Goal: Task Accomplishment & Management: Complete application form

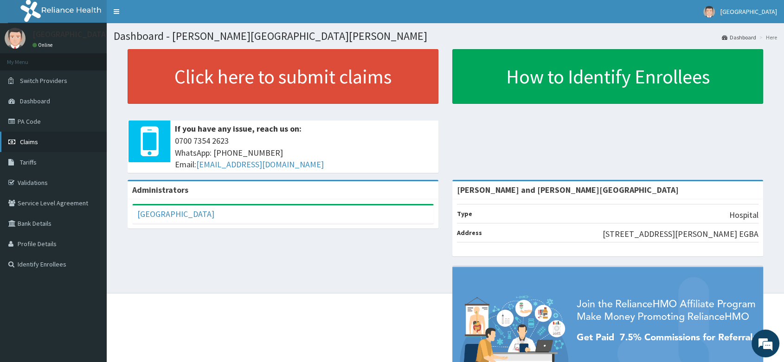
click at [29, 141] on span "Claims" at bounding box center [29, 142] width 18 height 8
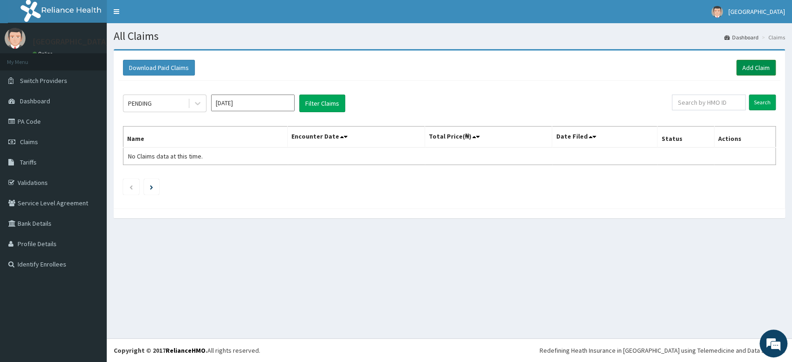
click at [745, 67] on link "Add Claim" at bounding box center [756, 68] width 39 height 16
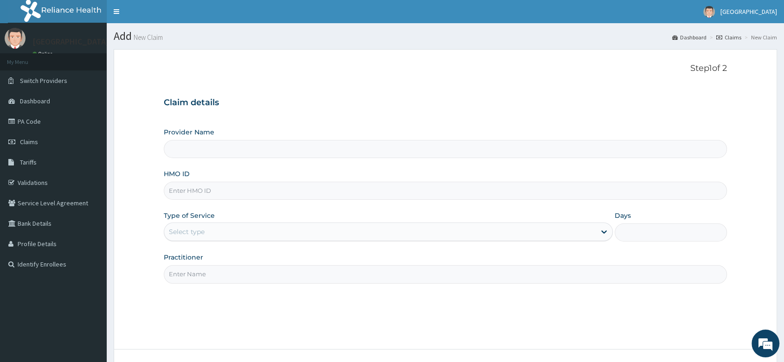
type input "[PERSON_NAME] and [PERSON_NAME][GEOGRAPHIC_DATA]"
paste input "KER/10096/B"
type input "KER/10096/B"
click at [209, 231] on div "Select type" at bounding box center [380, 232] width 432 height 15
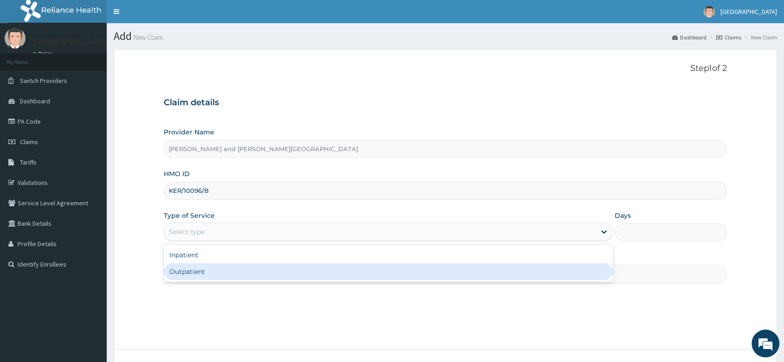
drag, startPoint x: 200, startPoint y: 273, endPoint x: 236, endPoint y: 269, distance: 36.9
click at [200, 273] on div "Outpatient" at bounding box center [388, 272] width 449 height 17
type input "1"
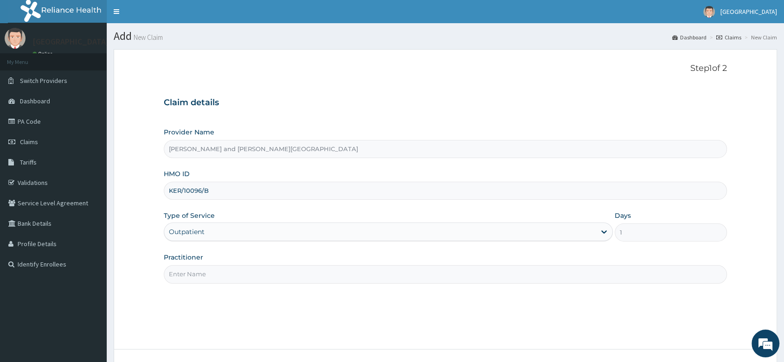
click at [239, 269] on input "Practitioner" at bounding box center [445, 274] width 563 height 18
click at [214, 276] on input "Practitioner" at bounding box center [445, 274] width 563 height 18
type input "DR [PERSON_NAME]"
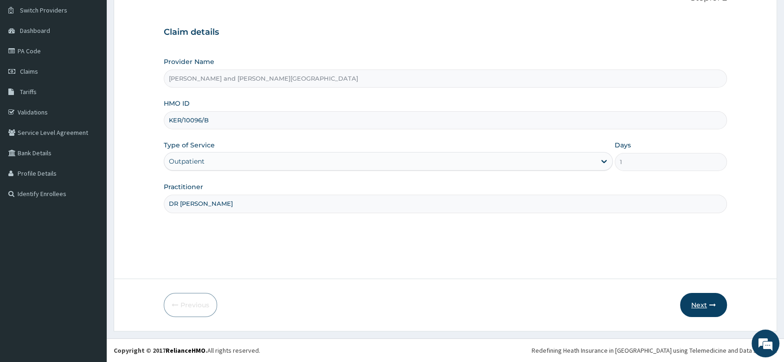
click at [712, 307] on icon "button" at bounding box center [713, 305] width 6 height 6
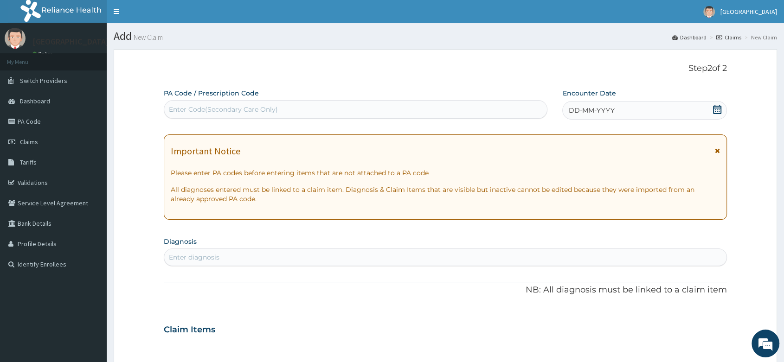
click at [714, 113] on icon at bounding box center [717, 109] width 8 height 9
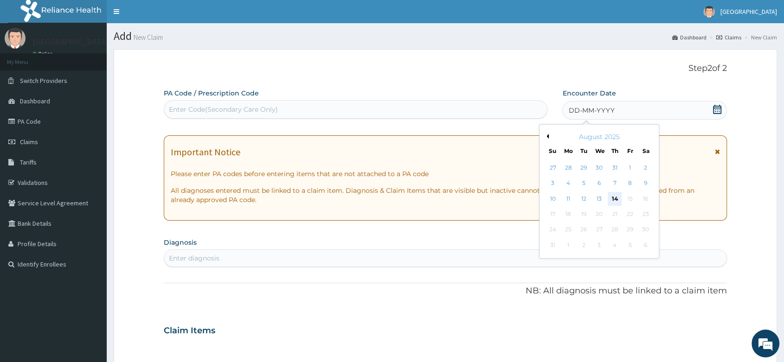
click at [614, 197] on div "14" at bounding box center [615, 199] width 14 height 14
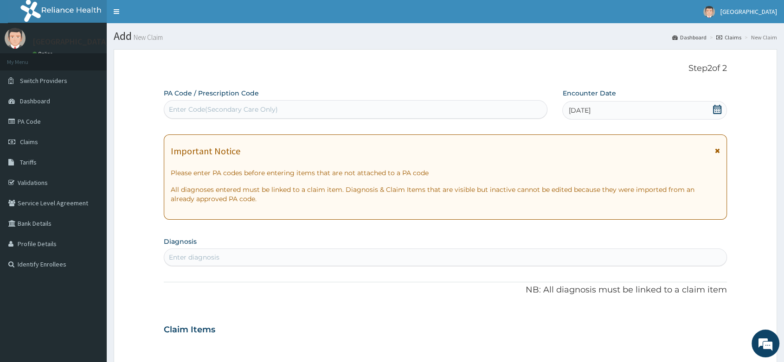
scroll to position [103, 0]
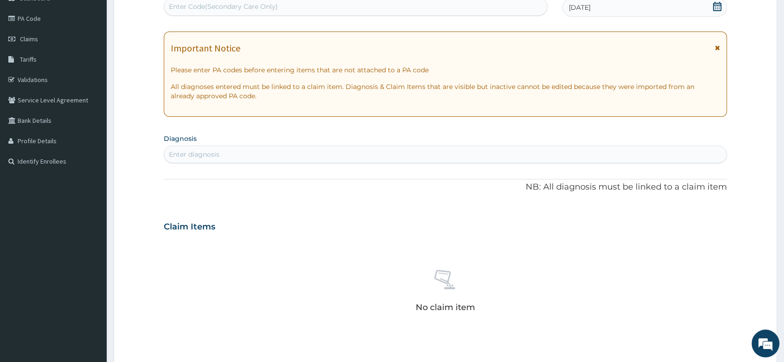
click at [226, 155] on div "Enter diagnosis" at bounding box center [445, 154] width 563 height 15
type input "MALA"
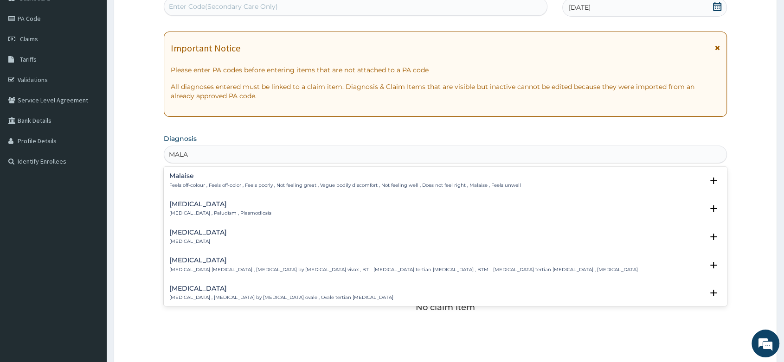
click at [209, 211] on p "[MEDICAL_DATA] , Paludism , Plasmodiosis" at bounding box center [220, 213] width 102 height 6
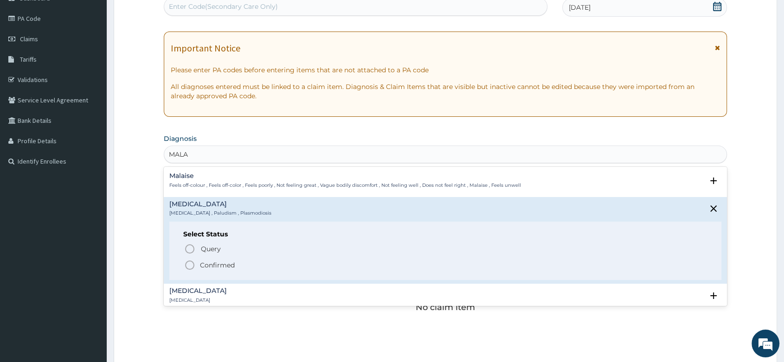
click at [194, 266] on circle "status option filled" at bounding box center [190, 265] width 8 height 8
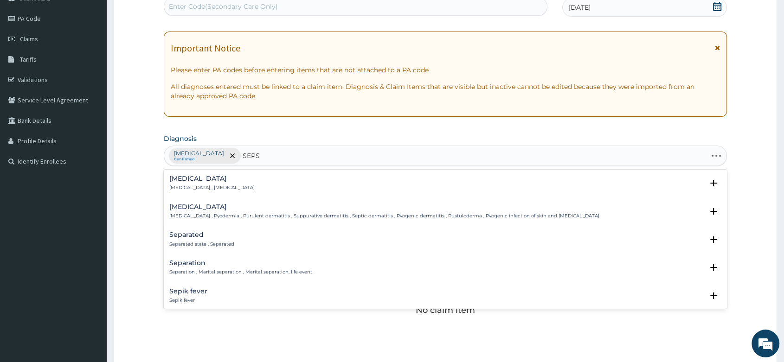
type input "SEPSI"
click at [208, 188] on p "[MEDICAL_DATA] , [MEDICAL_DATA]" at bounding box center [211, 188] width 85 height 6
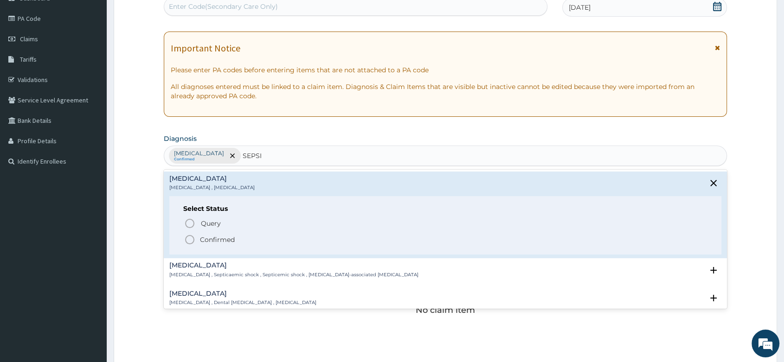
click at [192, 238] on icon "status option filled" at bounding box center [189, 239] width 11 height 11
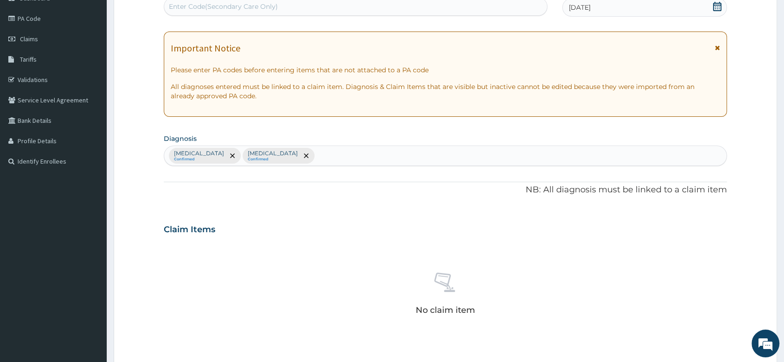
click at [271, 153] on div "[MEDICAL_DATA] Confirmed [MEDICAL_DATA] Confirmed" at bounding box center [445, 155] width 563 height 19
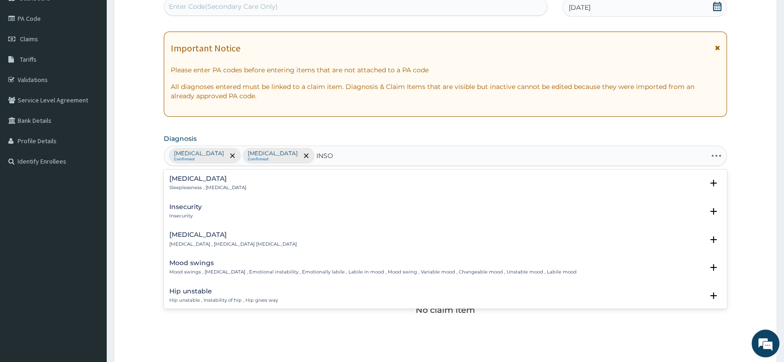
type input "INSOM"
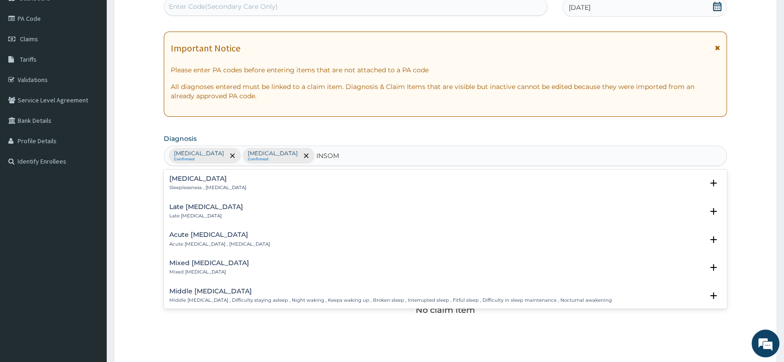
click at [224, 186] on p "Sleeplessness , [MEDICAL_DATA]" at bounding box center [207, 188] width 77 height 6
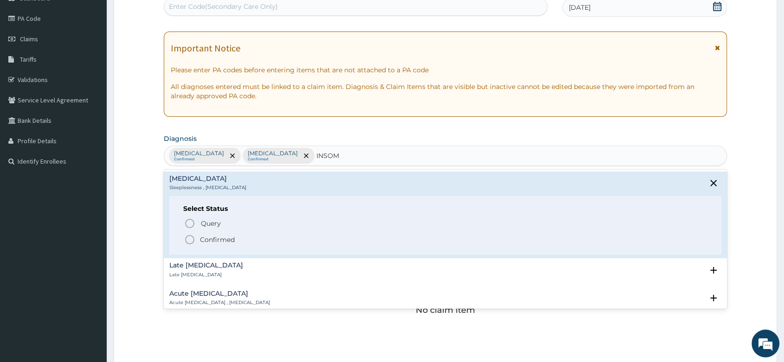
click at [189, 241] on icon "status option filled" at bounding box center [189, 239] width 11 height 11
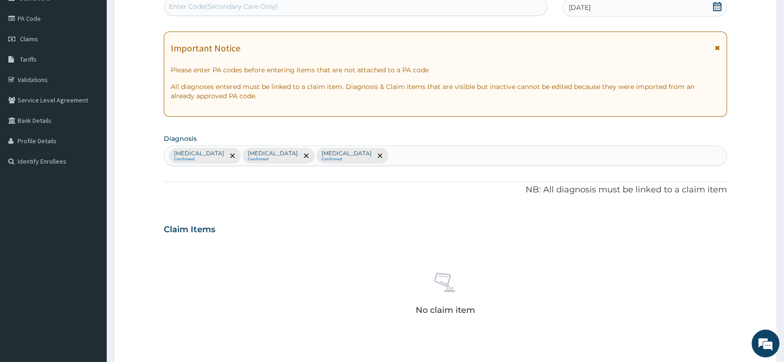
scroll to position [306, 0]
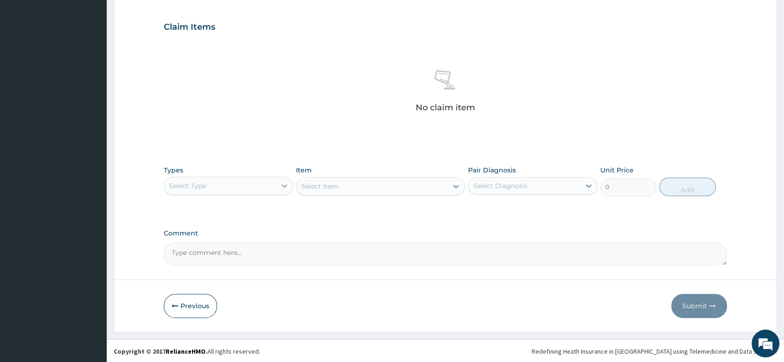
click at [278, 180] on div at bounding box center [284, 186] width 17 height 17
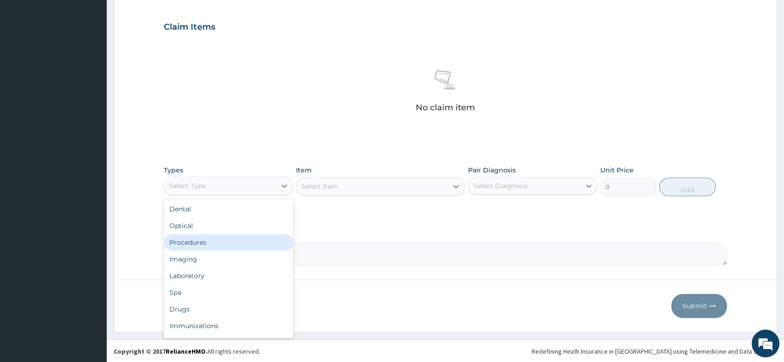
click at [198, 240] on div "Procedures" at bounding box center [228, 242] width 129 height 17
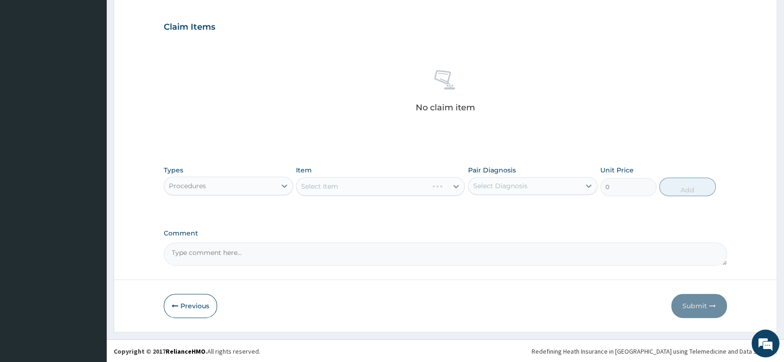
click at [326, 181] on div "Select Item" at bounding box center [380, 186] width 169 height 19
click at [321, 186] on div "Select Item" at bounding box center [380, 186] width 169 height 19
click at [334, 182] on div "Select Item" at bounding box center [380, 186] width 169 height 19
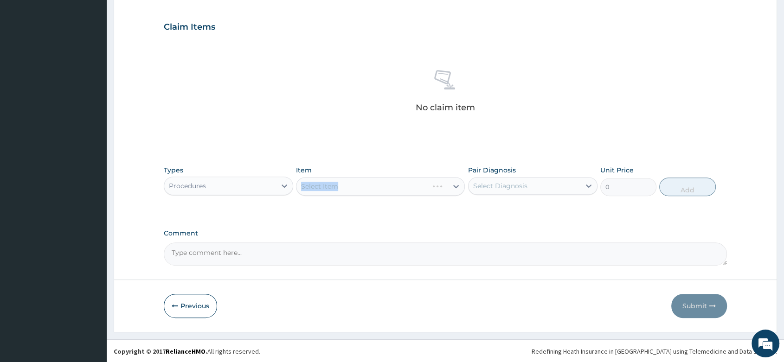
click at [350, 188] on div "Select Item" at bounding box center [380, 186] width 169 height 19
click at [350, 188] on div "Select Item" at bounding box center [372, 186] width 151 height 15
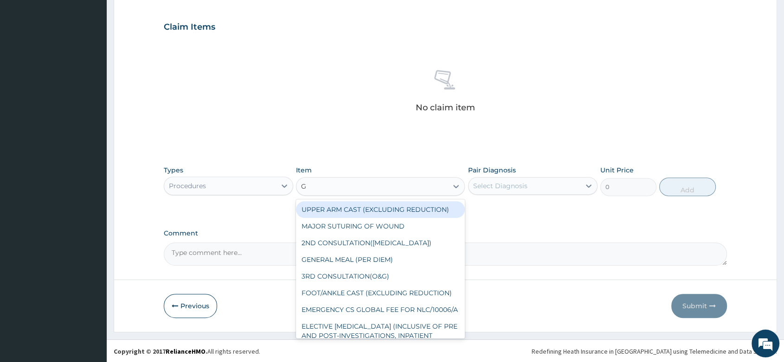
type input "GP"
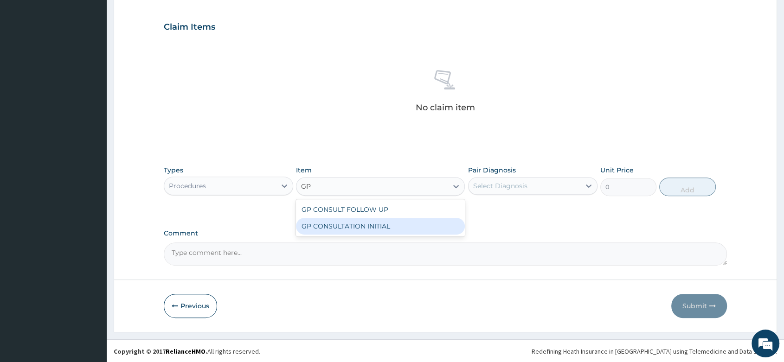
click at [432, 229] on div "GP CONSULTATION INITIAL" at bounding box center [380, 226] width 169 height 17
type input "2000"
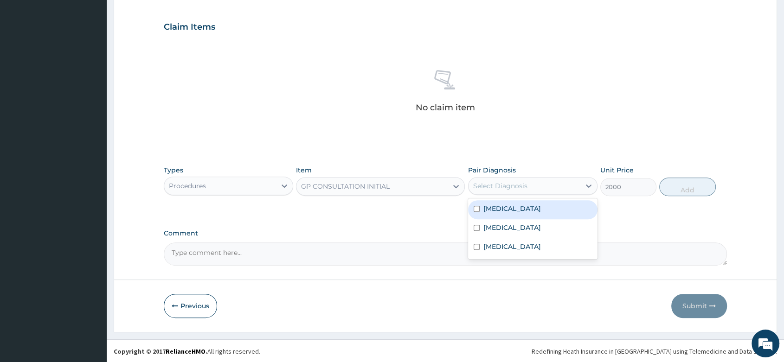
click at [498, 185] on div "Select Diagnosis" at bounding box center [500, 185] width 54 height 9
click at [497, 202] on div "[MEDICAL_DATA]" at bounding box center [532, 210] width 129 height 19
checkbox input "true"
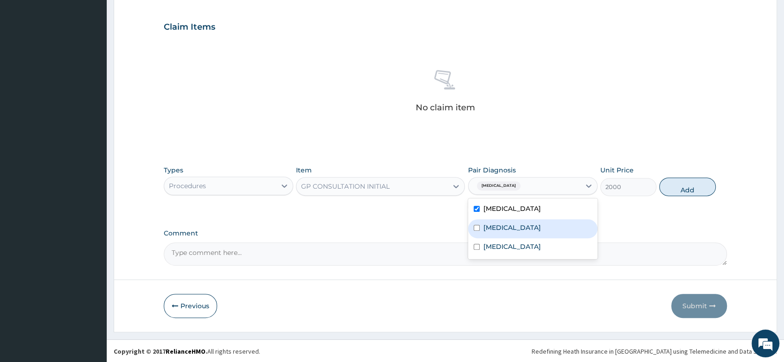
click at [495, 226] on label "[MEDICAL_DATA]" at bounding box center [513, 227] width 58 height 9
checkbox input "true"
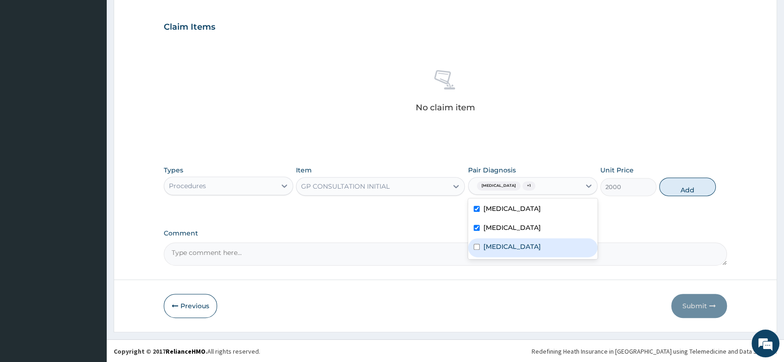
click at [491, 257] on div "[MEDICAL_DATA]" at bounding box center [532, 248] width 129 height 19
checkbox input "true"
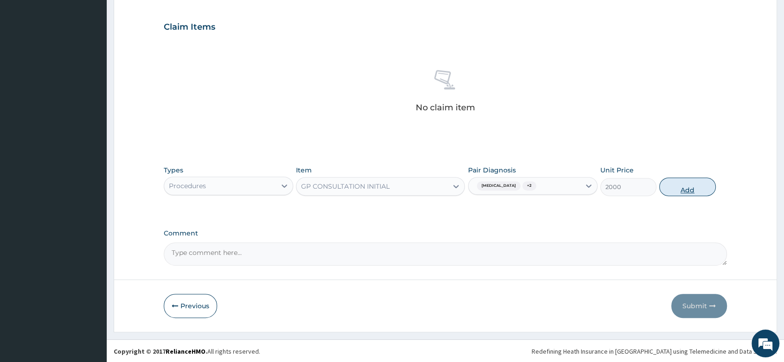
click at [676, 182] on button "Add" at bounding box center [688, 187] width 56 height 19
type input "0"
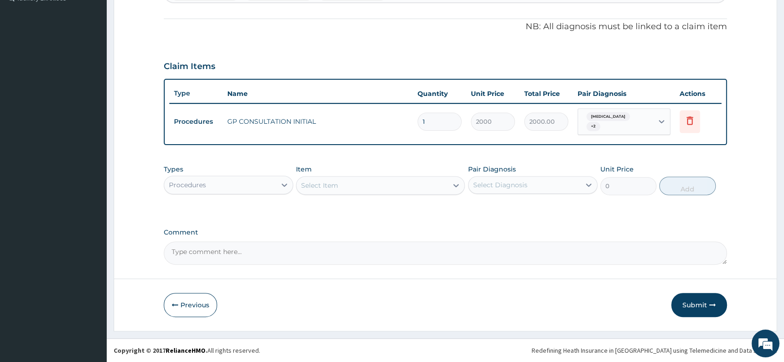
scroll to position [262, 0]
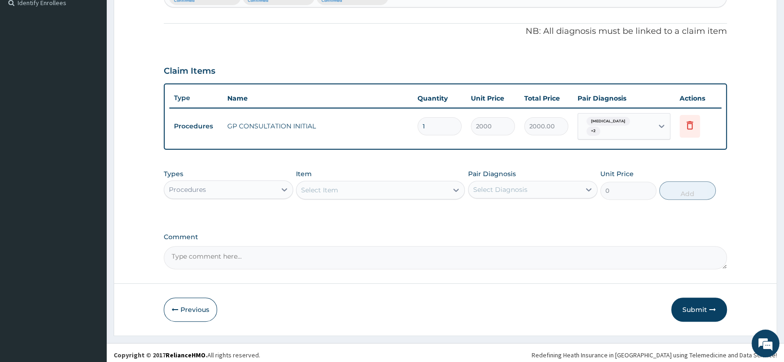
click at [251, 190] on div "Procedures" at bounding box center [220, 189] width 112 height 15
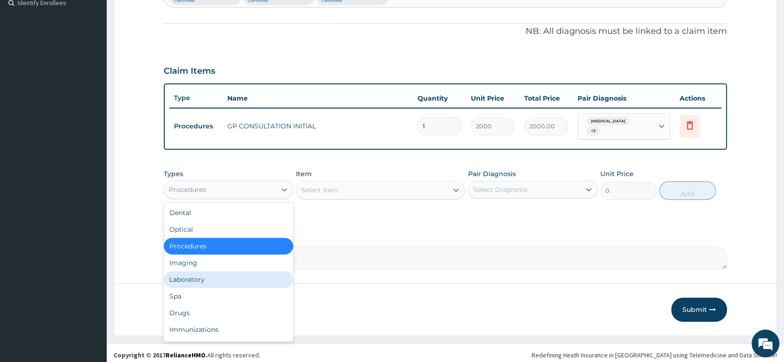
click at [198, 280] on div "Laboratory" at bounding box center [228, 280] width 129 height 17
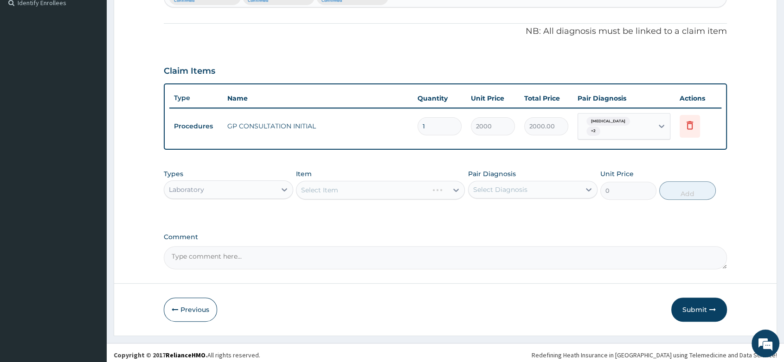
click at [331, 190] on div "Select Item" at bounding box center [380, 190] width 169 height 19
click at [308, 188] on div "Select Item" at bounding box center [380, 190] width 169 height 19
click at [315, 187] on div "Select Item" at bounding box center [380, 190] width 169 height 19
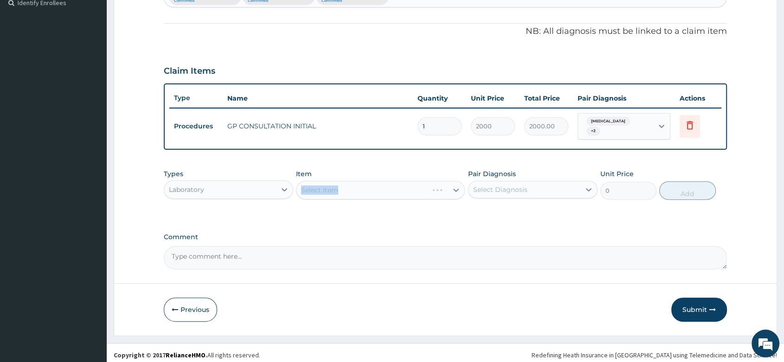
click at [315, 187] on div "Select Item" at bounding box center [380, 190] width 169 height 19
click at [316, 187] on div "Select Item" at bounding box center [319, 190] width 37 height 9
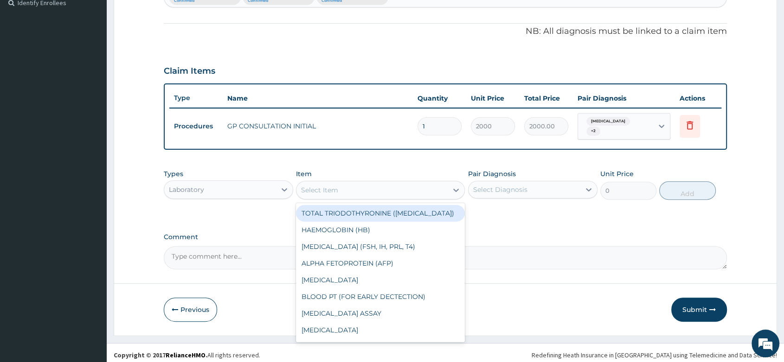
click at [316, 187] on div "Select Item" at bounding box center [319, 190] width 37 height 9
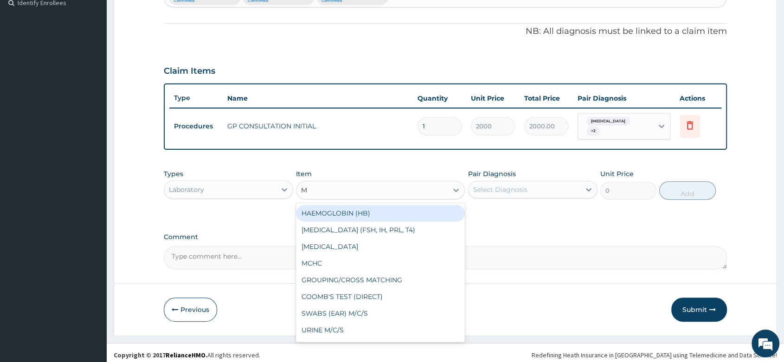
type input "MP"
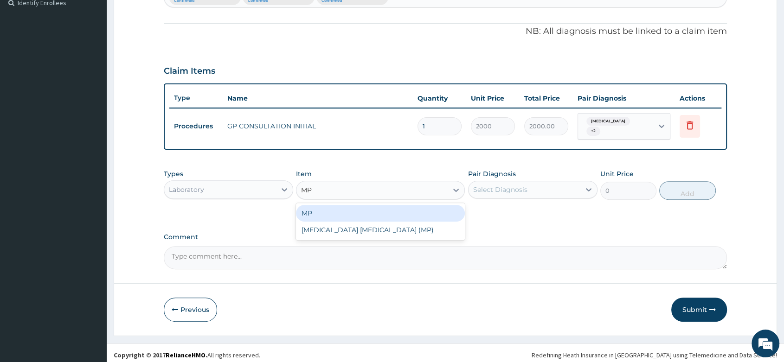
click at [333, 206] on div "MP" at bounding box center [380, 213] width 169 height 17
type input "1000"
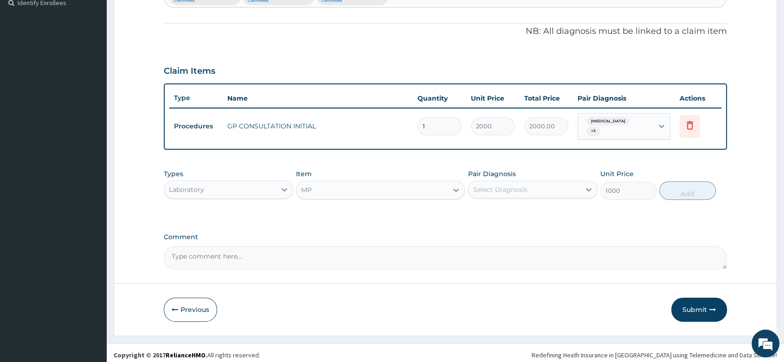
click at [536, 182] on div "Select Diagnosis" at bounding box center [525, 189] width 112 height 15
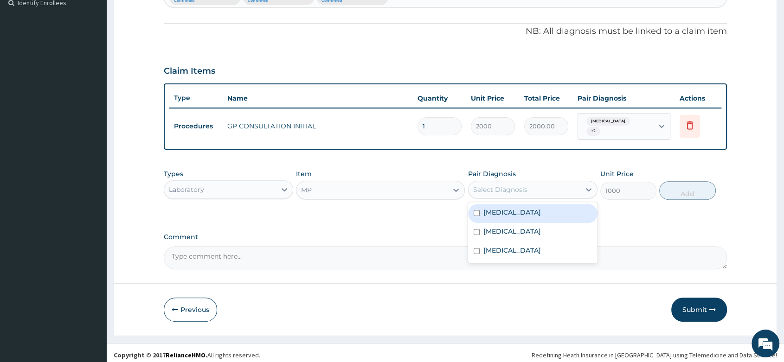
drag, startPoint x: 515, startPoint y: 213, endPoint x: 544, endPoint y: 207, distance: 29.3
click at [522, 209] on div "[MEDICAL_DATA]" at bounding box center [532, 213] width 129 height 19
checkbox input "true"
click at [669, 185] on button "Add" at bounding box center [688, 190] width 56 height 19
type input "0"
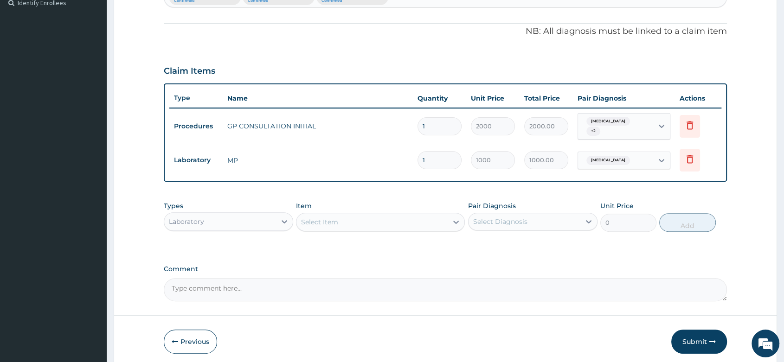
click at [344, 215] on div "Select Item" at bounding box center [372, 222] width 151 height 15
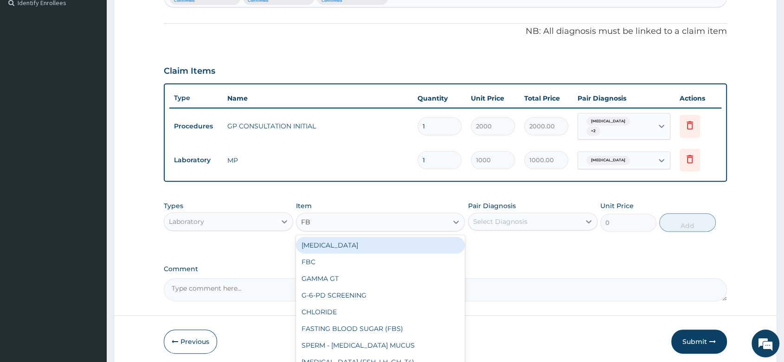
type input "FBC"
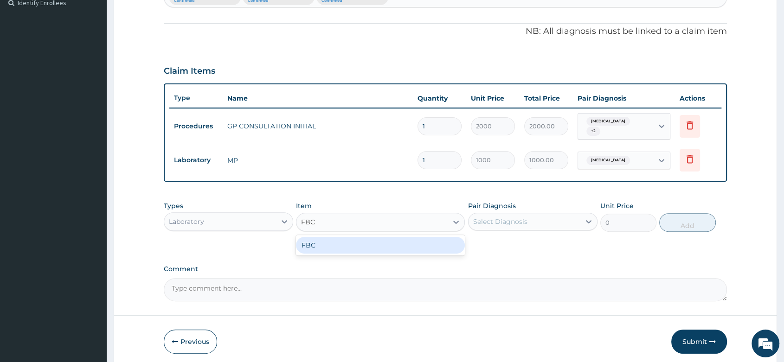
click at [347, 237] on div "FBC" at bounding box center [380, 245] width 169 height 17
type input "2000"
click at [501, 217] on div "Select Diagnosis" at bounding box center [500, 221] width 54 height 9
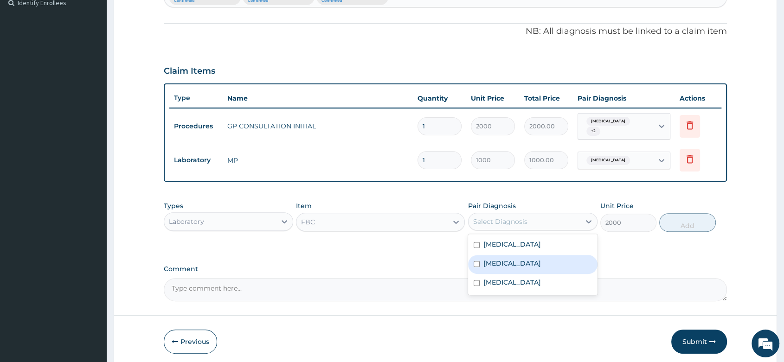
drag, startPoint x: 498, startPoint y: 258, endPoint x: 638, endPoint y: 238, distance: 141.1
click at [499, 259] on label "[MEDICAL_DATA]" at bounding box center [513, 263] width 58 height 9
checkbox input "true"
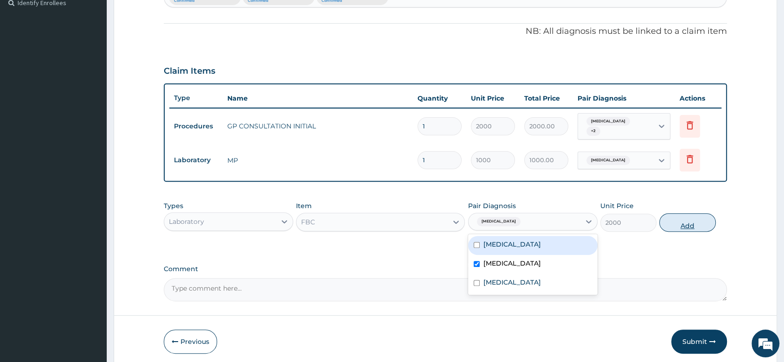
click at [704, 215] on button "Add" at bounding box center [688, 223] width 56 height 19
type input "0"
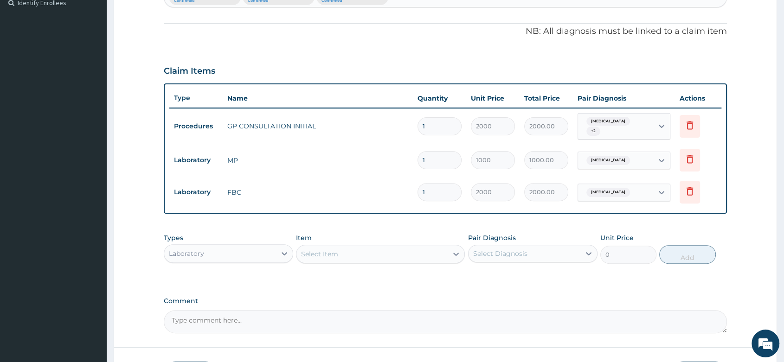
click at [238, 250] on div "Laboratory" at bounding box center [220, 253] width 112 height 15
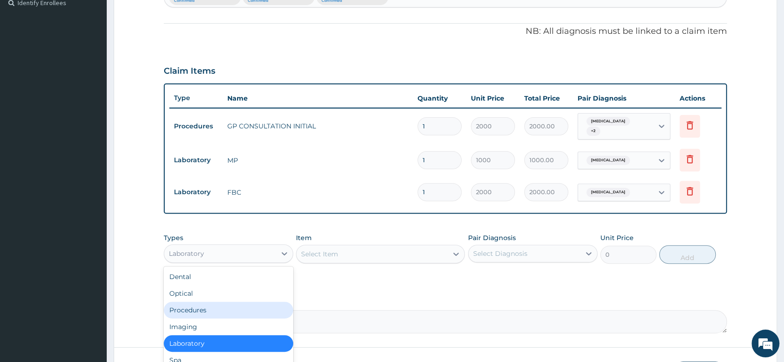
scroll to position [31, 0]
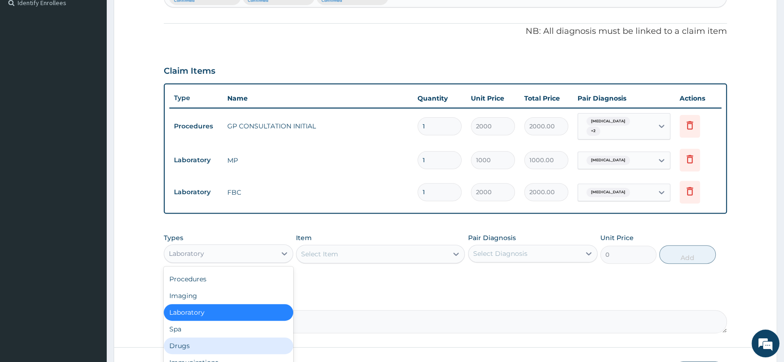
click at [193, 341] on div "Drugs" at bounding box center [228, 346] width 129 height 17
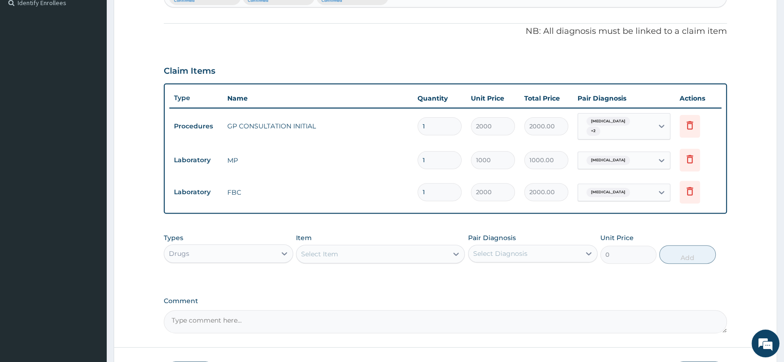
click at [253, 250] on div "Drugs" at bounding box center [220, 253] width 112 height 15
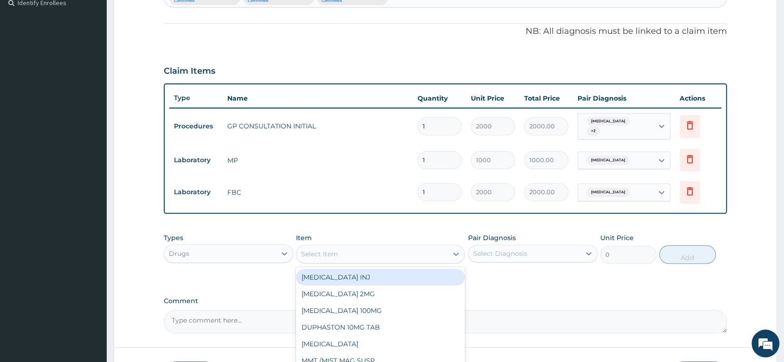
click at [320, 252] on div "Select Item" at bounding box center [319, 254] width 37 height 9
type input "DICLO"
drag, startPoint x: 378, startPoint y: 278, endPoint x: 393, endPoint y: 274, distance: 15.4
click at [379, 278] on div "[MEDICAL_DATA] INJ 75MG" at bounding box center [380, 277] width 169 height 17
type input "200"
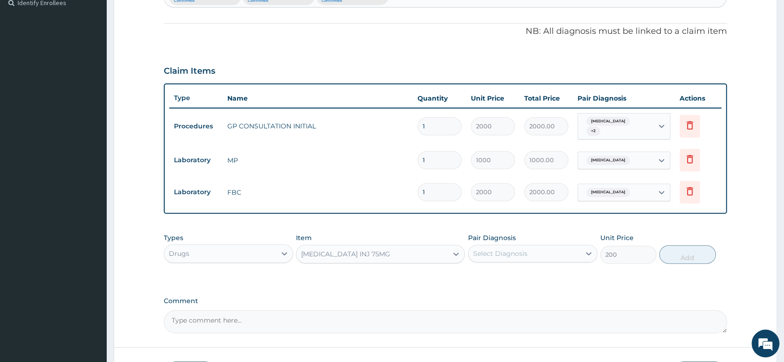
click at [533, 246] on div "Select Diagnosis" at bounding box center [525, 253] width 112 height 15
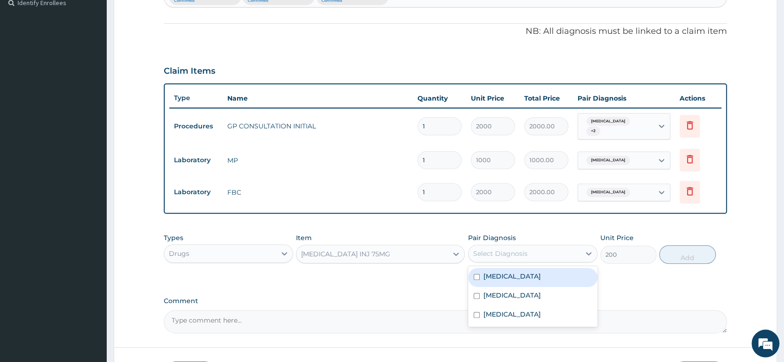
click at [522, 278] on div "[MEDICAL_DATA]" at bounding box center [532, 277] width 129 height 19
checkbox input "true"
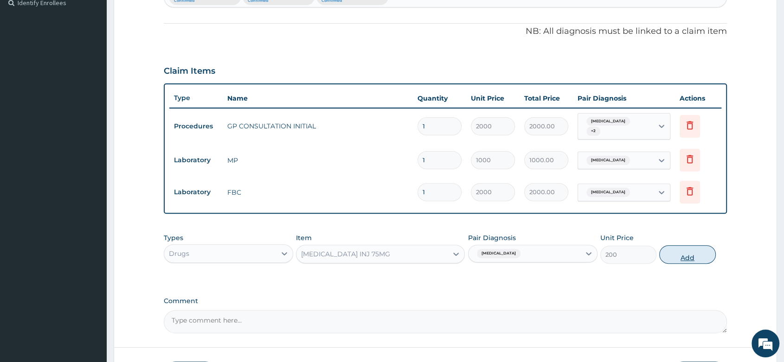
click at [680, 248] on button "Add" at bounding box center [688, 255] width 56 height 19
type input "0"
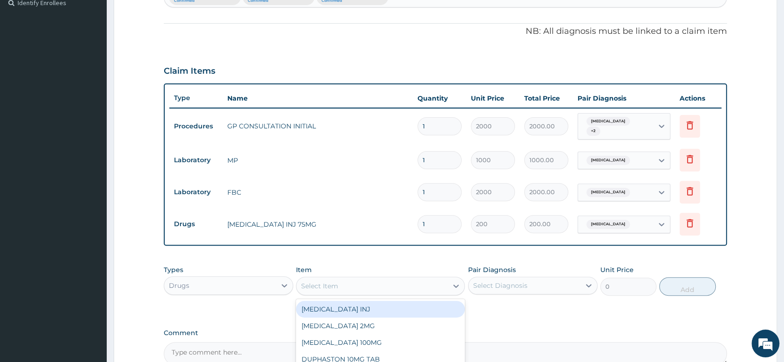
click at [314, 288] on div "Select Item" at bounding box center [372, 286] width 151 height 15
type input "DICLO"
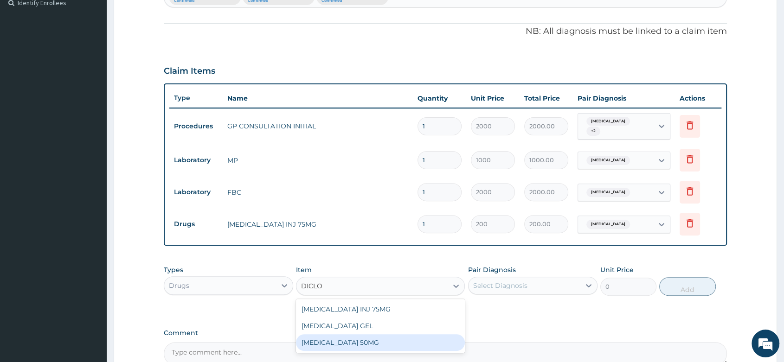
click at [338, 338] on div "[MEDICAL_DATA] 50MG" at bounding box center [380, 343] width 169 height 17
type input "25"
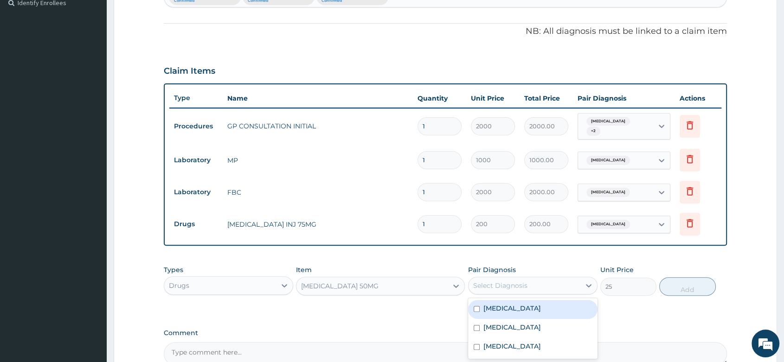
click at [501, 281] on div "Select Diagnosis" at bounding box center [500, 285] width 54 height 9
click at [508, 304] on div "[MEDICAL_DATA]" at bounding box center [532, 309] width 129 height 19
checkbox input "true"
click at [705, 283] on button "Add" at bounding box center [688, 287] width 56 height 19
type input "0"
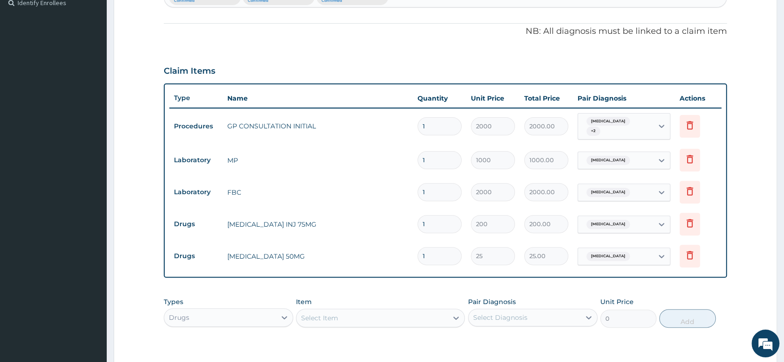
click at [423, 249] on input "1" at bounding box center [440, 256] width 44 height 18
click at [429, 252] on input "1" at bounding box center [440, 256] width 44 height 18
type input "10"
type input "250.00"
type input "10"
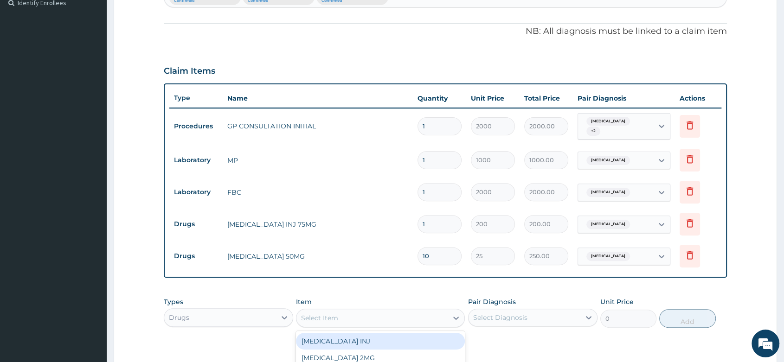
click at [319, 318] on div "Select Item" at bounding box center [319, 318] width 37 height 9
type input "ART"
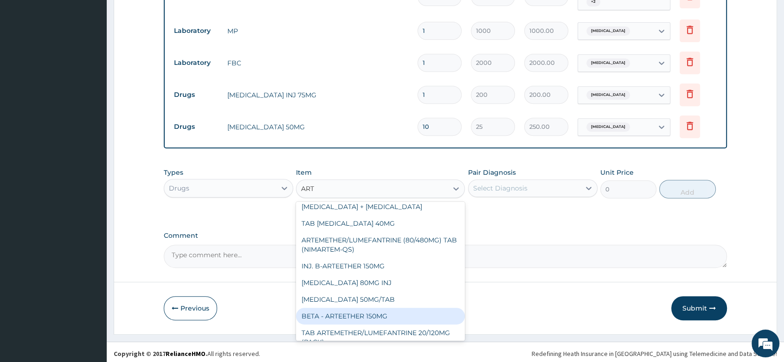
scroll to position [52, 0]
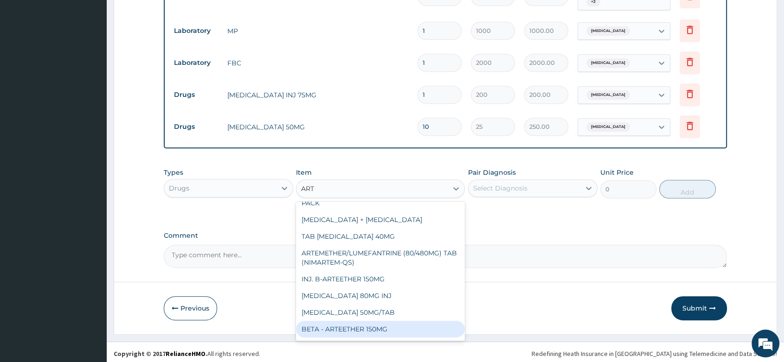
click at [349, 321] on div "BETA - ARTEETHER 150MG" at bounding box center [380, 329] width 169 height 17
type input "1000"
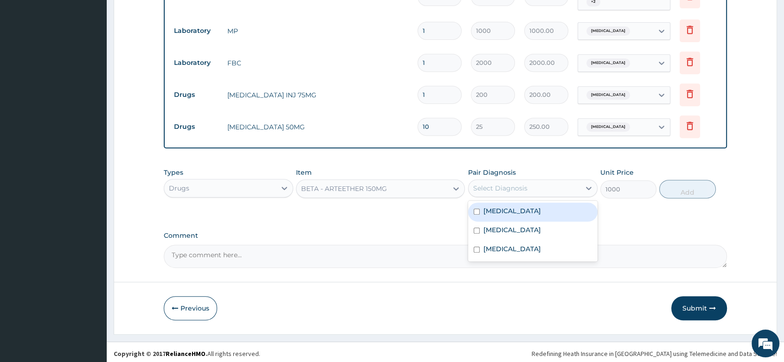
click at [509, 184] on div "Select Diagnosis" at bounding box center [500, 188] width 54 height 9
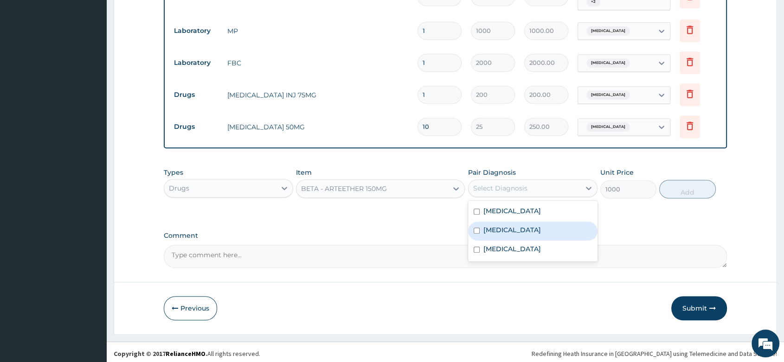
drag, startPoint x: 509, startPoint y: 219, endPoint x: 517, endPoint y: 213, distance: 9.3
click at [511, 217] on div "[MEDICAL_DATA] [MEDICAL_DATA] [MEDICAL_DATA]" at bounding box center [532, 231] width 129 height 61
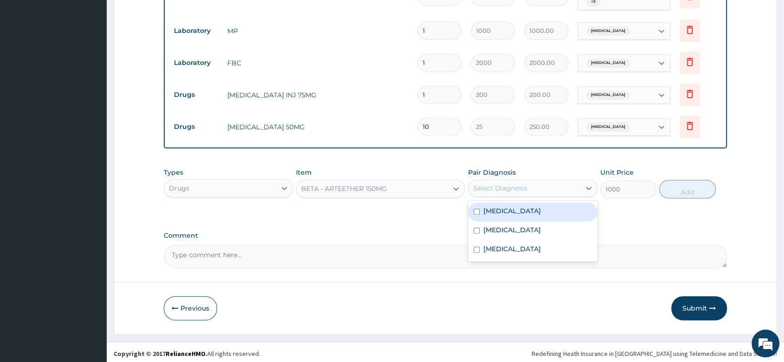
click at [514, 209] on div "[MEDICAL_DATA]" at bounding box center [532, 212] width 129 height 19
checkbox input "true"
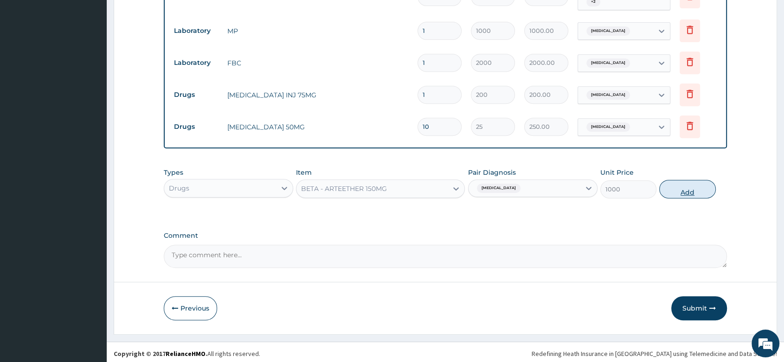
click at [679, 188] on button "Add" at bounding box center [688, 189] width 56 height 19
type input "0"
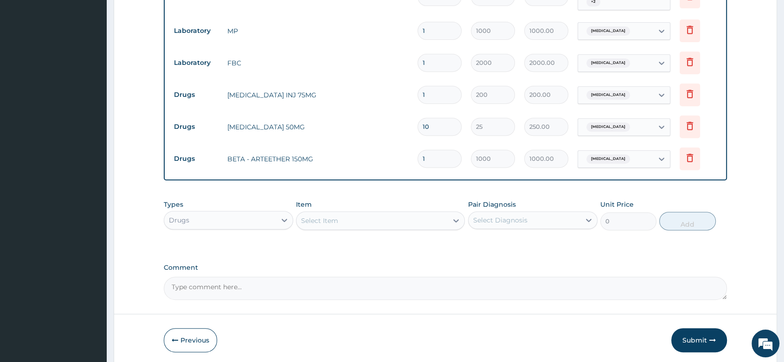
type input "0.00"
type input "3"
type input "3000.00"
type input "3"
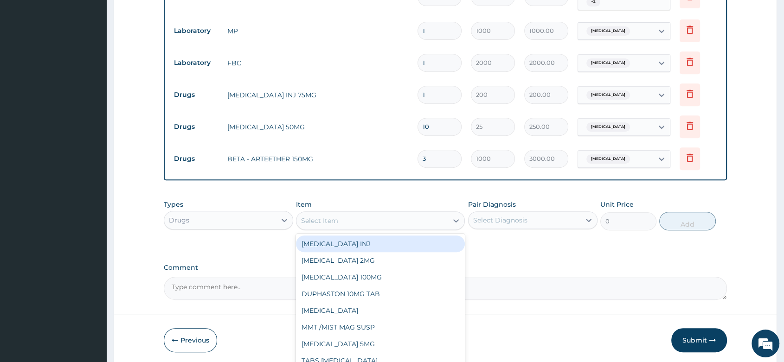
click at [318, 220] on div "Select Item" at bounding box center [319, 220] width 37 height 9
type input "LEXO"
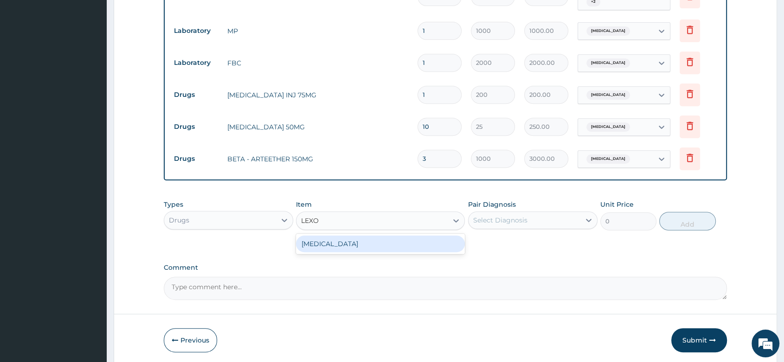
click at [355, 241] on div "[MEDICAL_DATA]" at bounding box center [380, 244] width 169 height 17
type input "50"
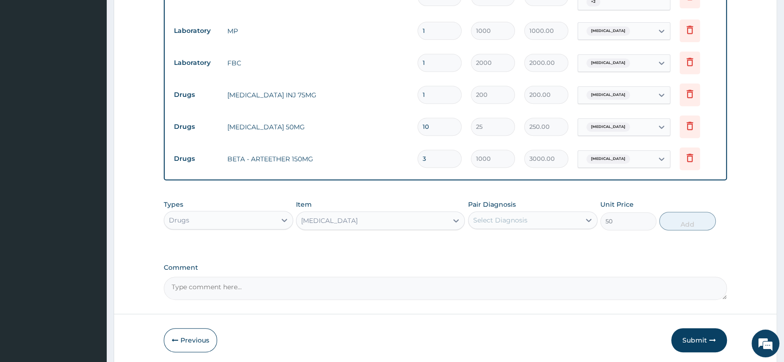
click at [521, 226] on div "Select Diagnosis" at bounding box center [532, 221] width 129 height 18
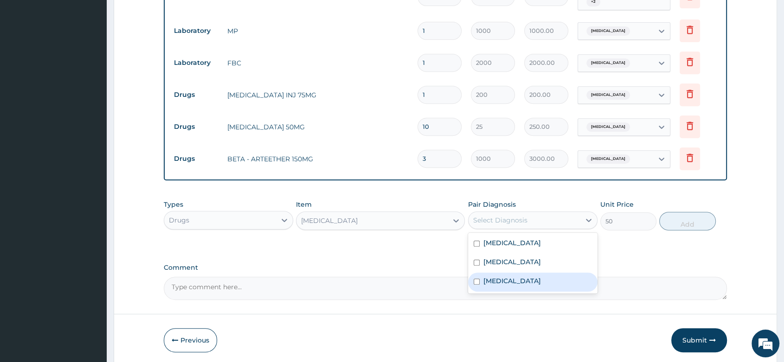
drag, startPoint x: 498, startPoint y: 285, endPoint x: 672, endPoint y: 222, distance: 185.6
click at [501, 284] on div "[MEDICAL_DATA]" at bounding box center [532, 282] width 129 height 19
checkbox input "true"
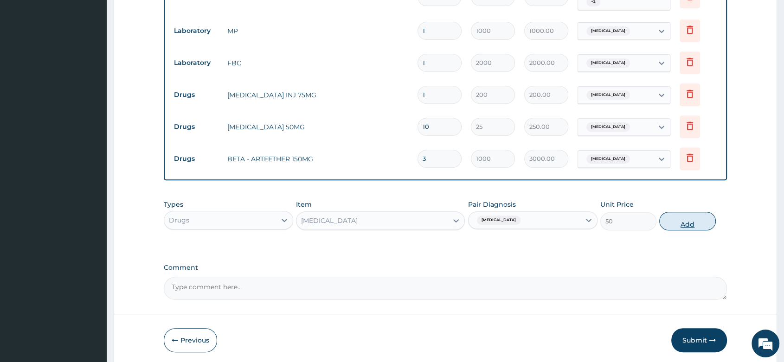
click at [684, 216] on button "Add" at bounding box center [688, 221] width 56 height 19
type input "0"
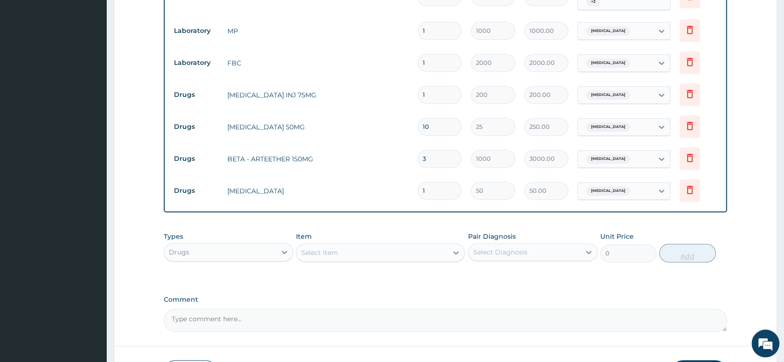
type input "0.00"
type input "6"
type input "300.00"
type input "6"
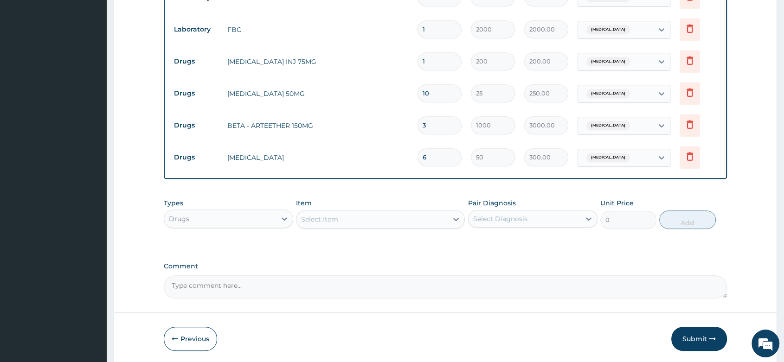
scroll to position [456, 0]
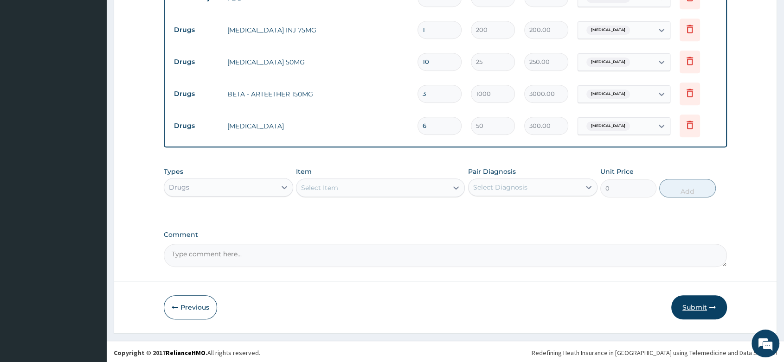
click at [695, 304] on button "Submit" at bounding box center [700, 308] width 56 height 24
